Goal: Information Seeking & Learning: Learn about a topic

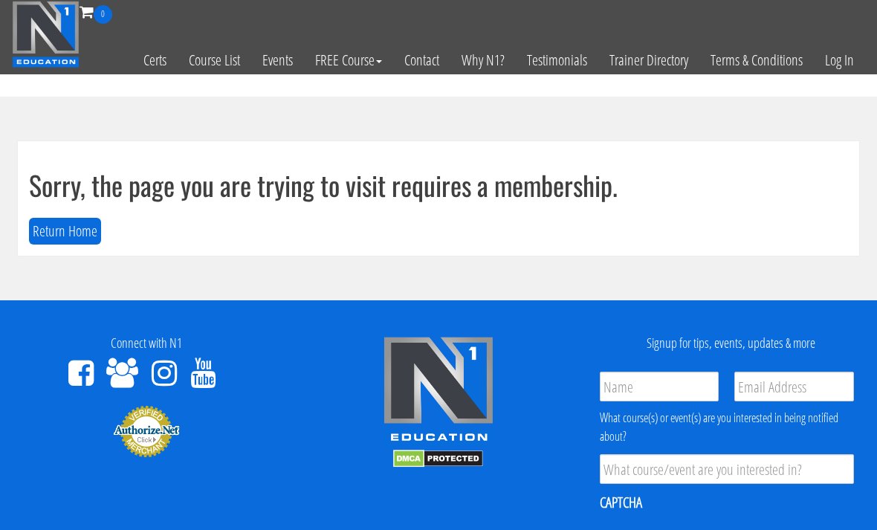
click at [847, 62] on link "Log In" at bounding box center [839, 60] width 51 height 73
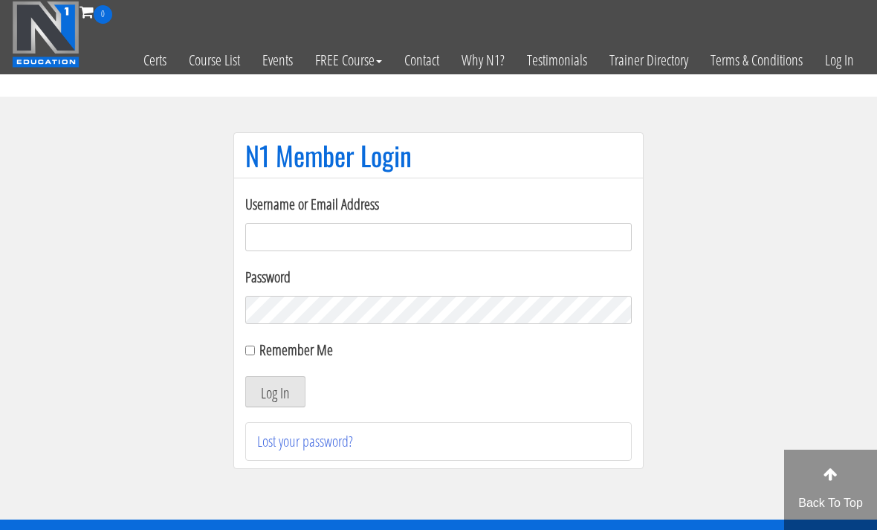
scroll to position [106, 0]
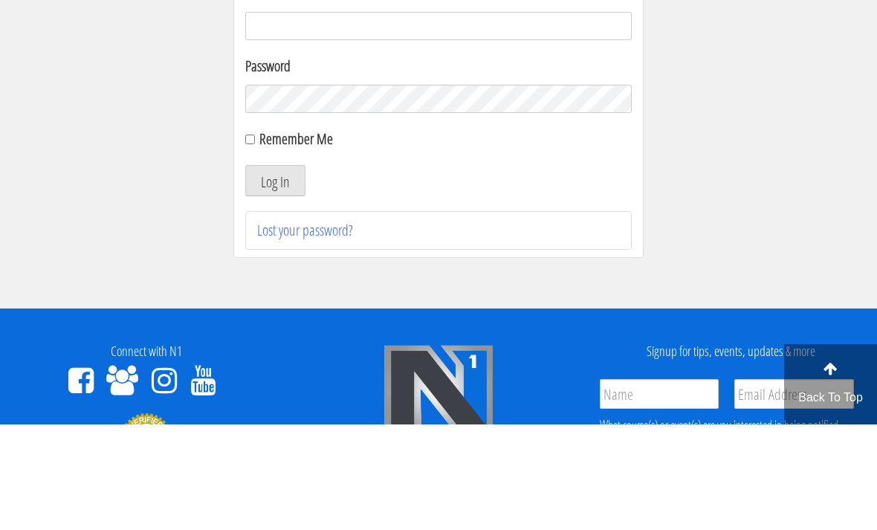
type input "[EMAIL_ADDRESS][DOMAIN_NAME]"
click at [275, 287] on button "Log In" at bounding box center [275, 286] width 60 height 31
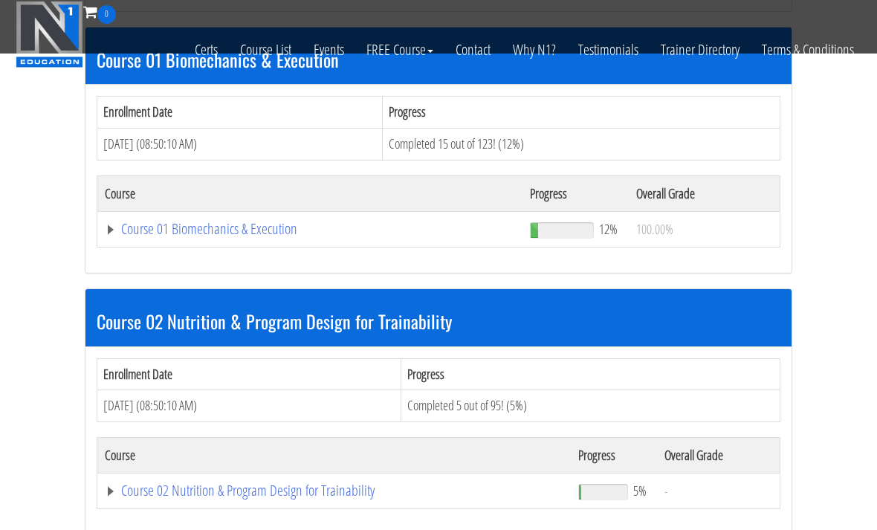
scroll to position [462, 0]
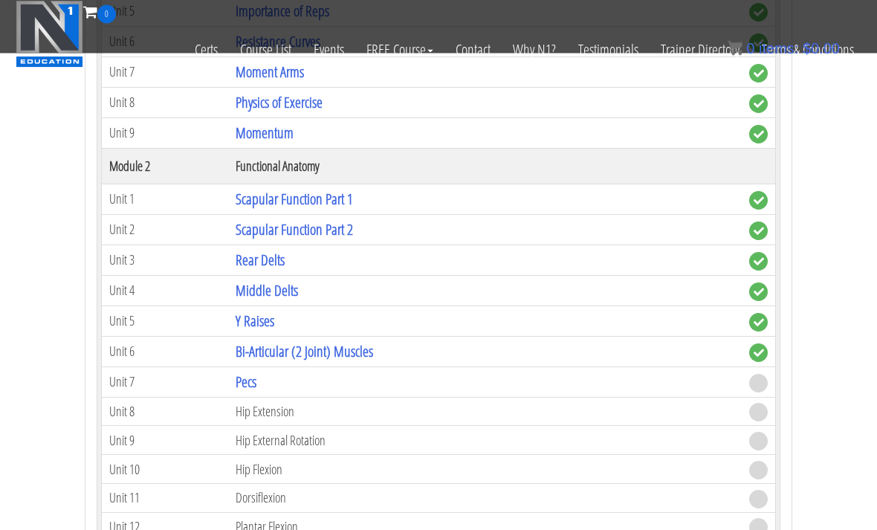
scroll to position [868, 0]
click at [246, 374] on link "Pecs" at bounding box center [246, 382] width 21 height 20
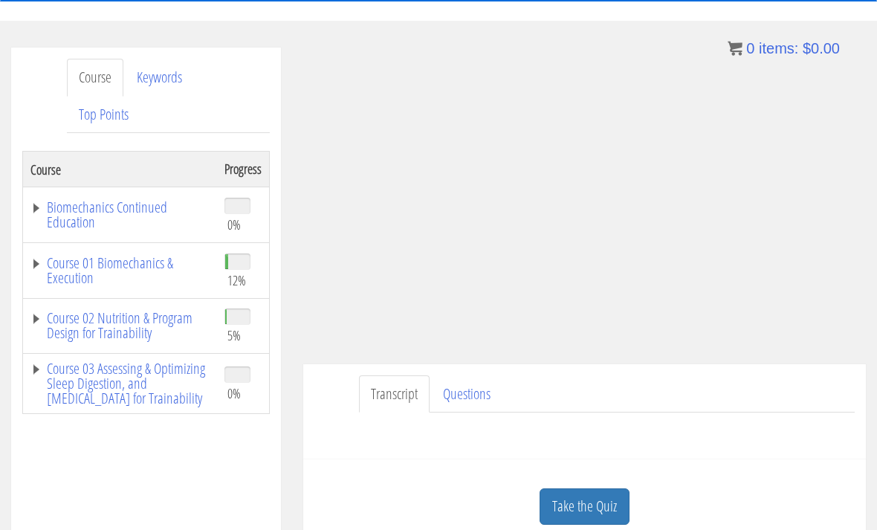
scroll to position [149, 0]
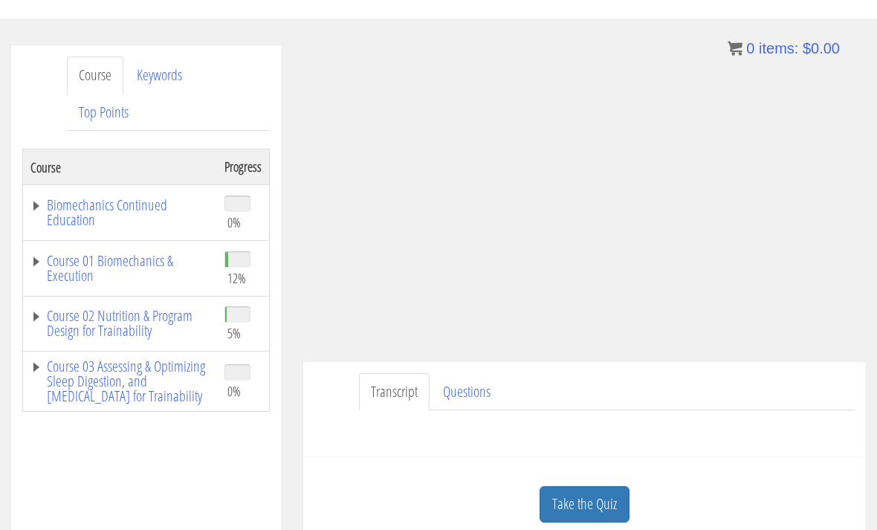
click at [74, 271] on link "Course 01 Biomechanics & Execution" at bounding box center [119, 268] width 179 height 30
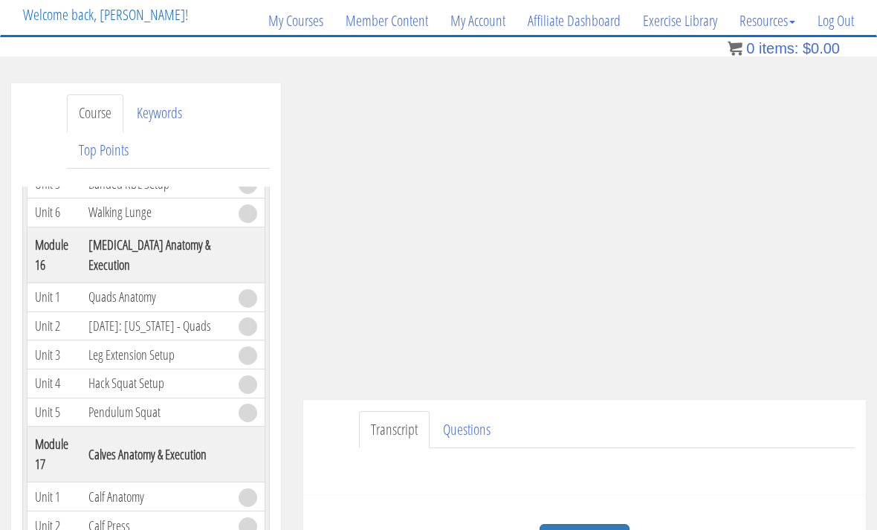
scroll to position [106, 0]
